Goal: Check status: Check status

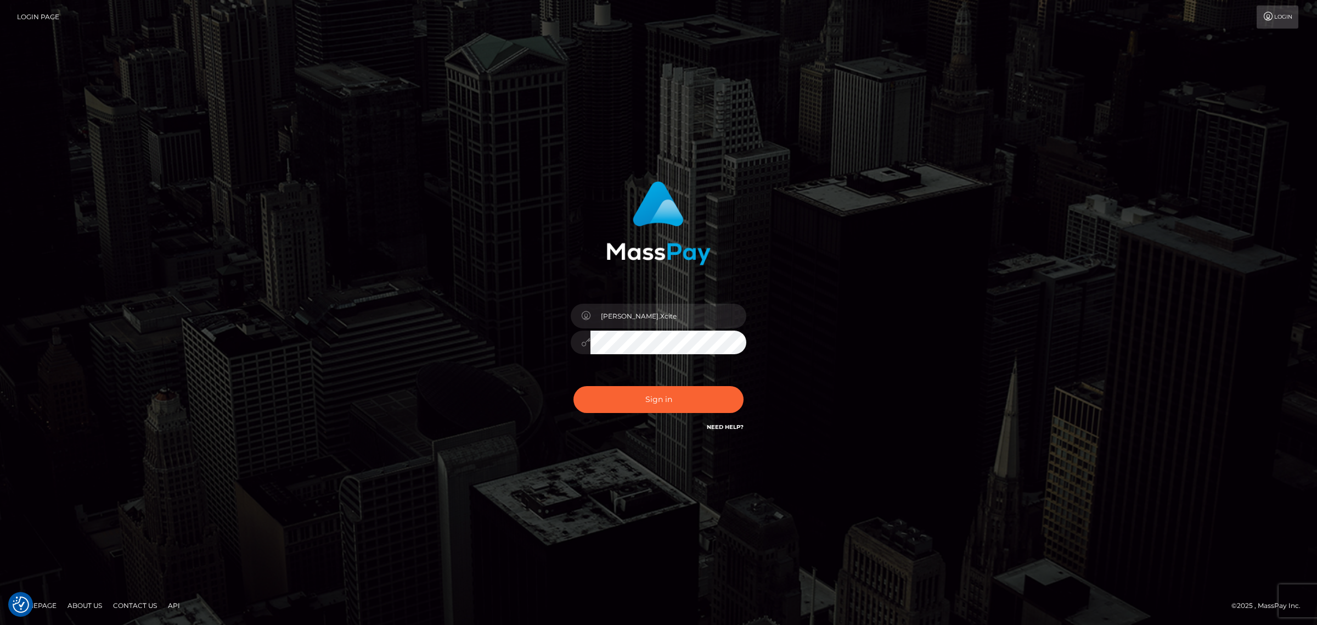
click at [609, 411] on button "Sign in" at bounding box center [659, 399] width 170 height 27
type input "Angelo.Xcite"
click at [658, 405] on button "Sign in" at bounding box center [659, 399] width 170 height 27
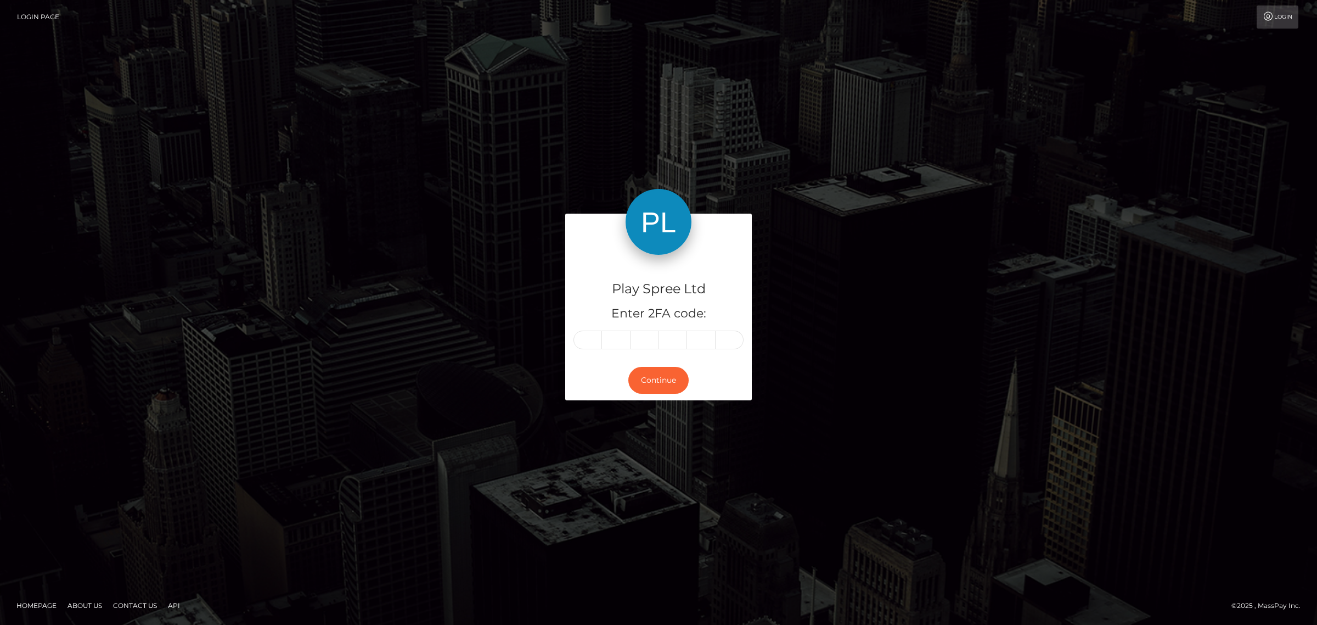
click at [586, 351] on div "Play Spree Ltd Enter 2FA code:" at bounding box center [658, 307] width 187 height 105
click at [591, 328] on div "Play Spree Ltd Enter 2FA code:" at bounding box center [658, 307] width 187 height 105
click at [588, 339] on input "text" at bounding box center [588, 339] width 29 height 19
click at [596, 342] on input "text" at bounding box center [588, 339] width 29 height 19
type input "3"
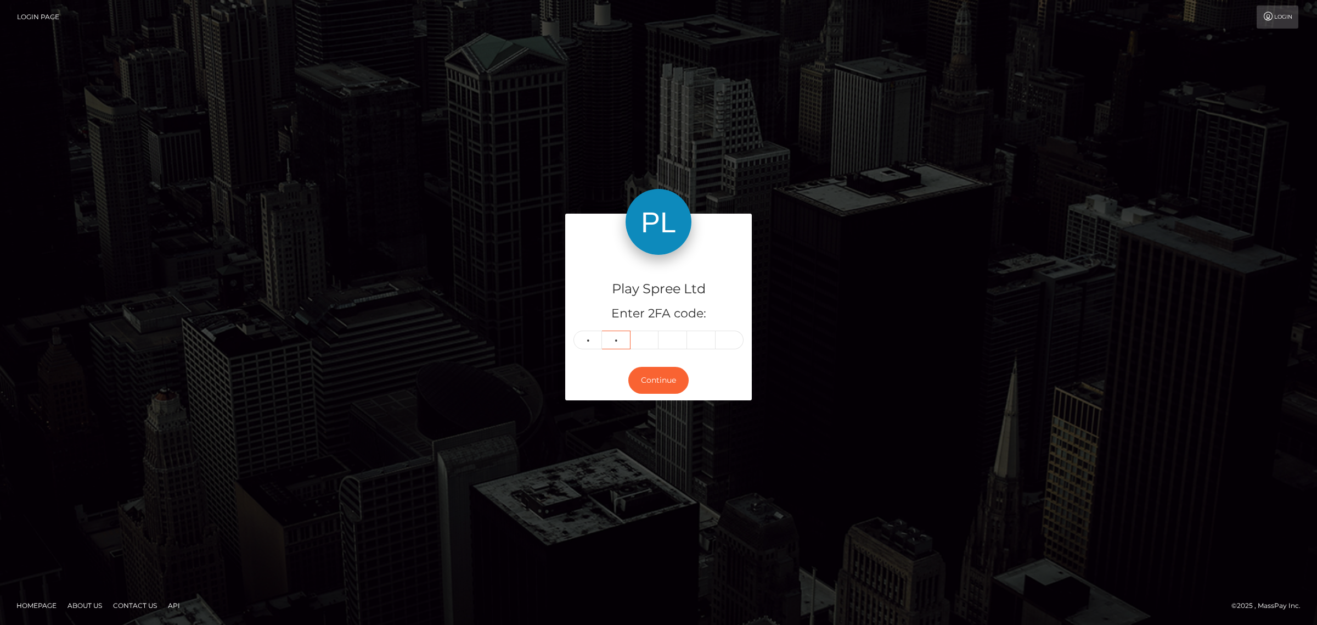
type input "5"
type input "4"
type input "9"
type input "5"
type input "4"
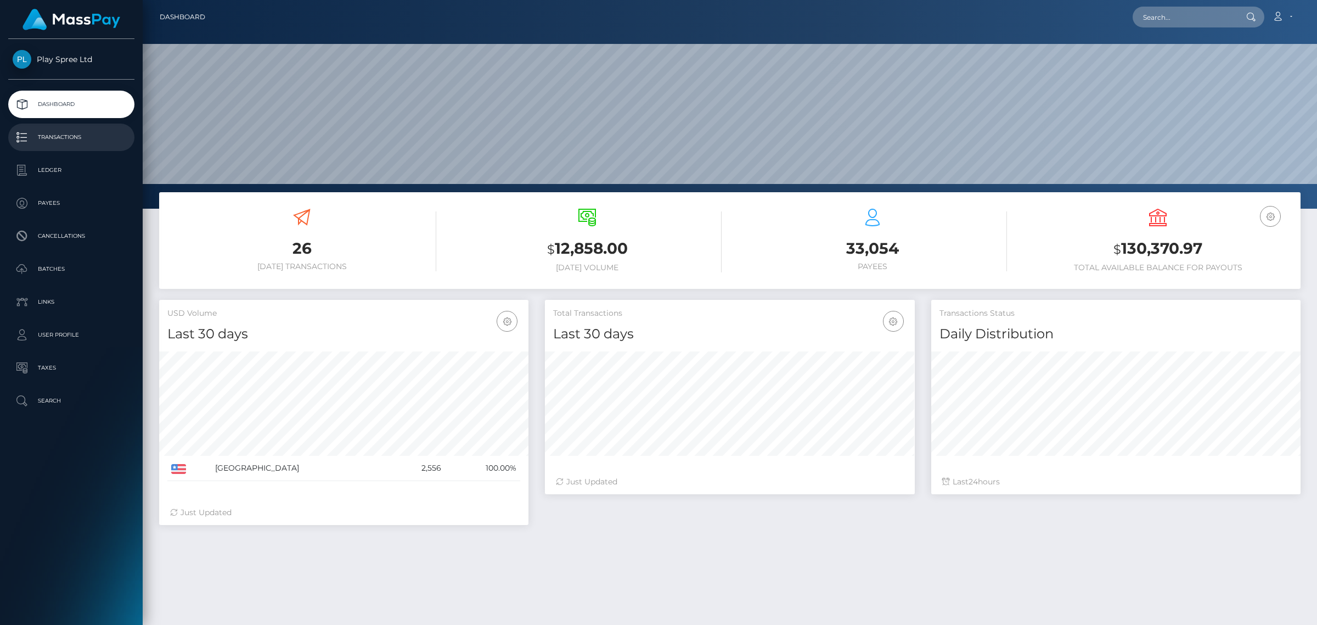
scroll to position [194, 369]
click at [52, 141] on p "Transactions" at bounding box center [71, 137] width 117 height 16
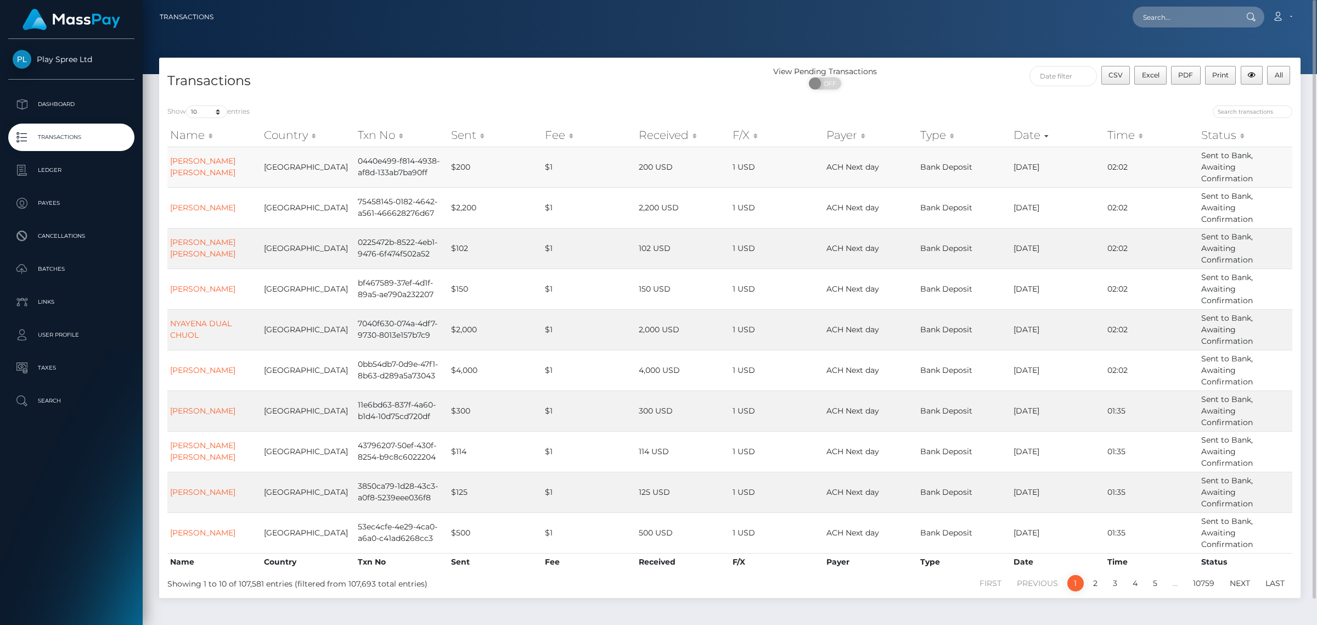
click at [398, 155] on td "0440e499-f814-4938-af8d-133ab7ba90ff" at bounding box center [402, 167] width 94 height 41
copy td "0440e499-f814-4938-af8d-133ab7ba90ff"
click at [384, 155] on td "0440e499-f814-4938-af8d-133ab7ba90ff" at bounding box center [402, 167] width 94 height 41
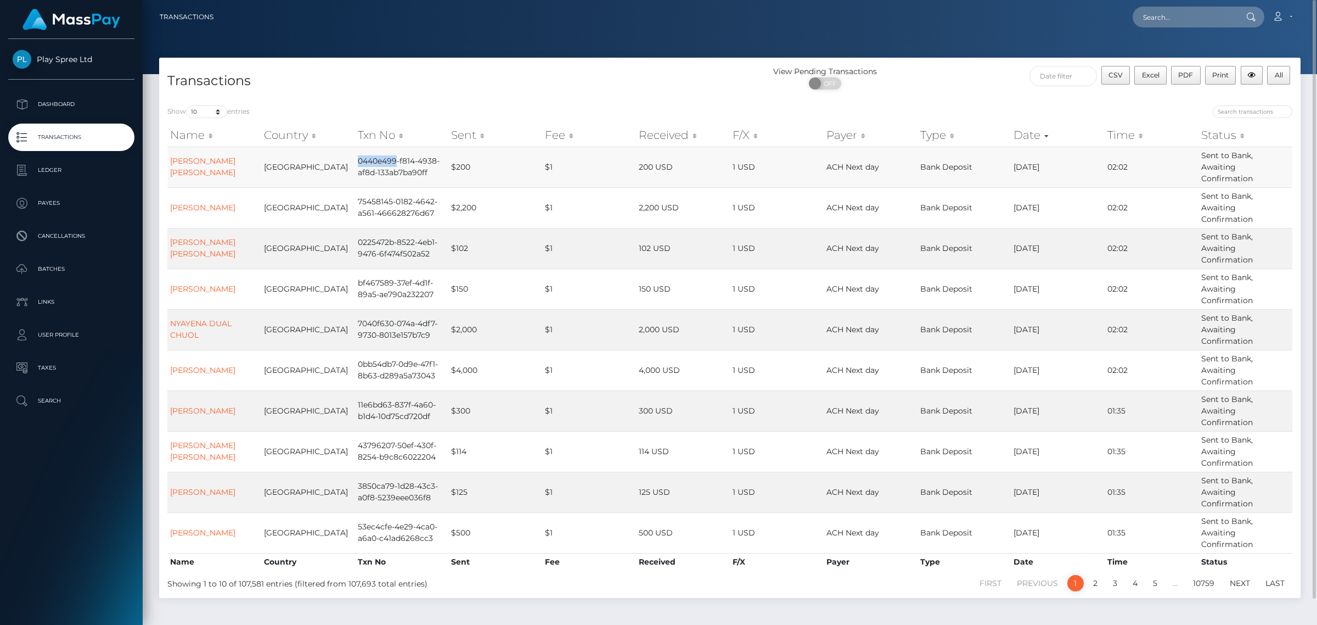
click at [384, 155] on td "0440e499-f814-4938-af8d-133ab7ba90ff" at bounding box center [402, 167] width 94 height 41
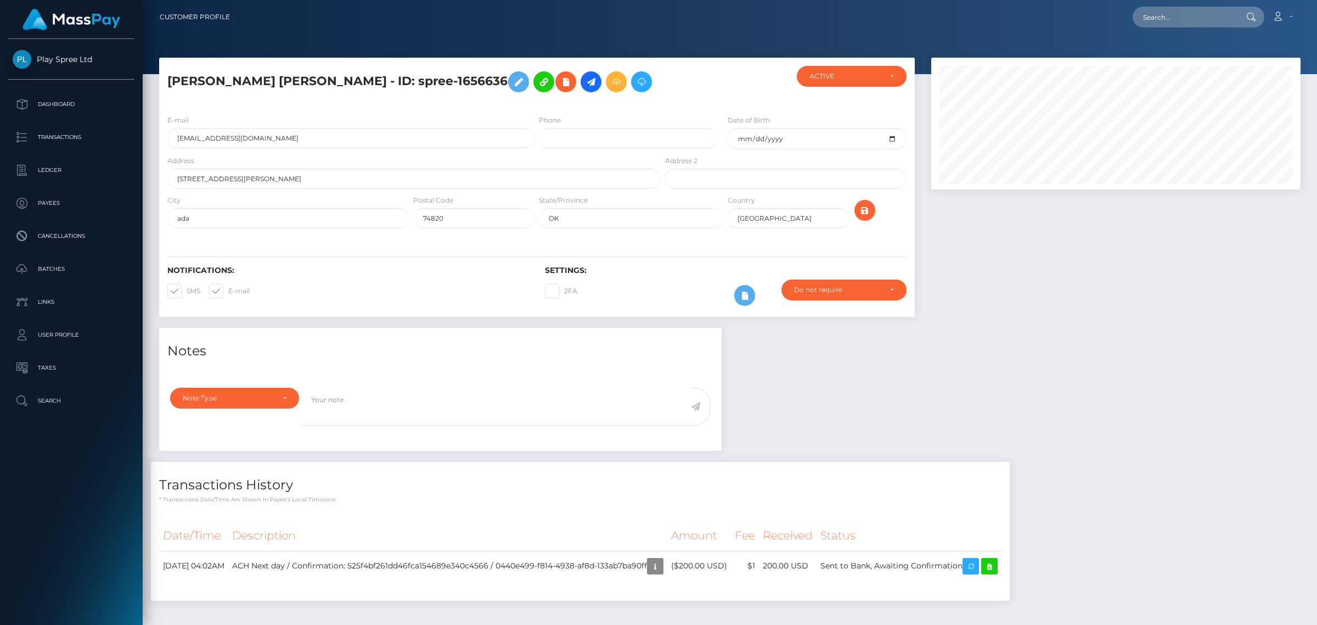
scroll to position [132, 369]
click at [483, 80] on h5 "SASHA LATORIE IDELLA WATSON - ID: spree-1656636" at bounding box center [410, 82] width 487 height 32
copy h5 "1656636"
